Goal: Find contact information

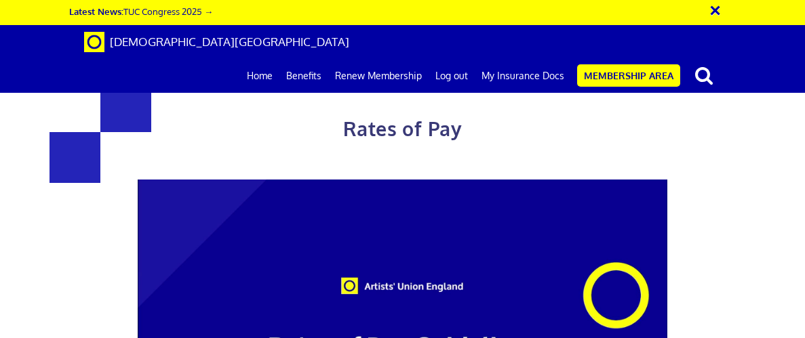
scroll to position [1784, 0]
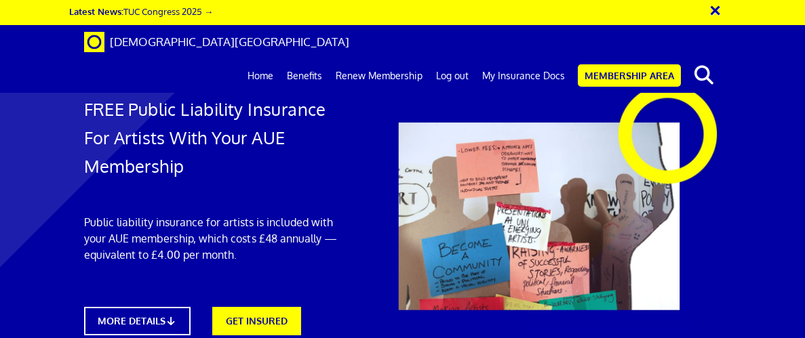
scroll to position [62, 0]
click at [158, 306] on link "MORE DETAILS" at bounding box center [137, 321] width 117 height 31
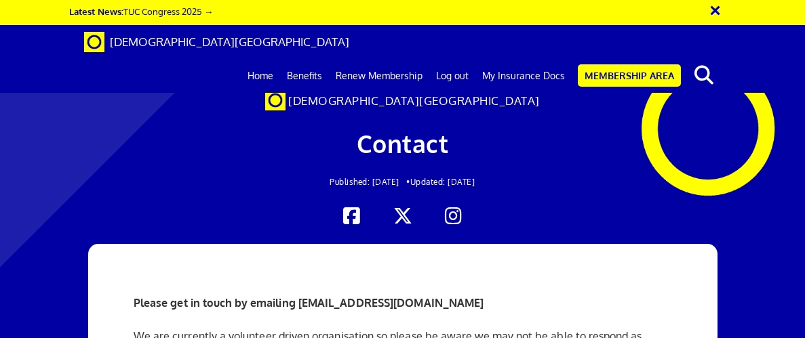
scroll to position [193, 0]
drag, startPoint x: 466, startPoint y: 109, endPoint x: 298, endPoint y: 111, distance: 168.2
click at [298, 296] on strong "Please get in touch by emailing [EMAIL_ADDRESS][DOMAIN_NAME]" at bounding box center [309, 303] width 351 height 14
copy strong "[EMAIL_ADDRESS][DOMAIN_NAME]"
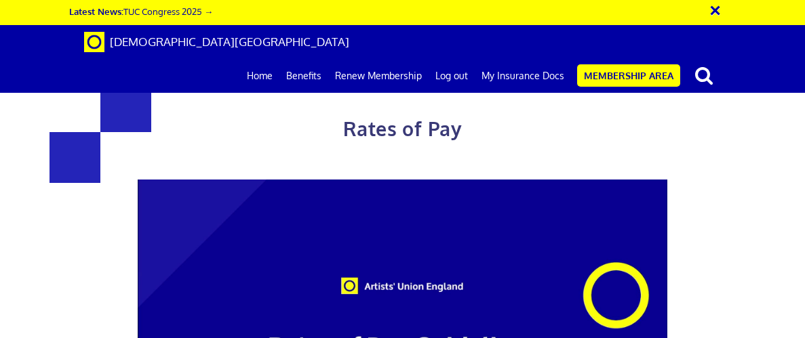
scroll to position [2157, 0]
